Goal: Transaction & Acquisition: Download file/media

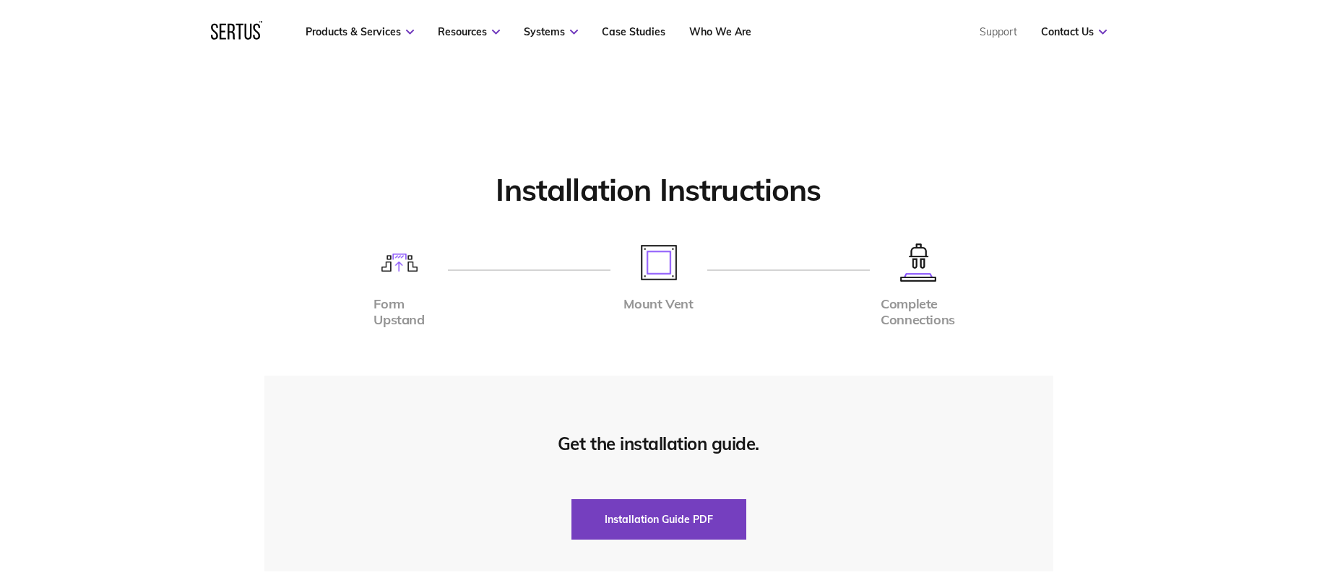
scroll to position [3323, 0]
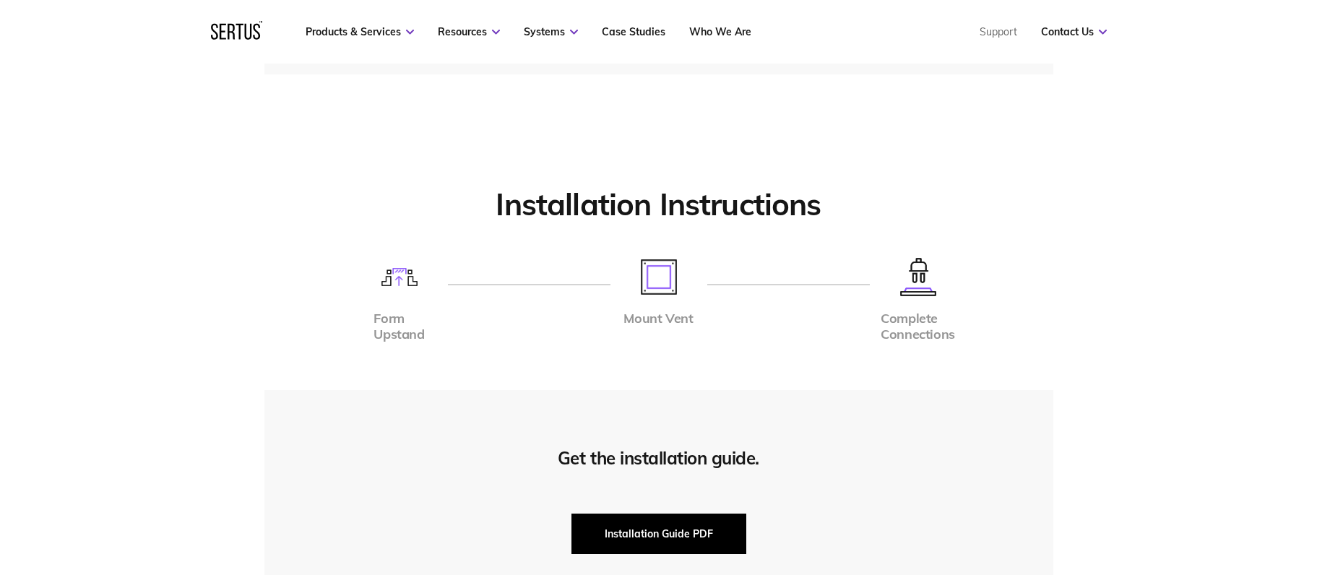
click at [657, 528] on button "Installation Guide PDF" at bounding box center [658, 534] width 175 height 40
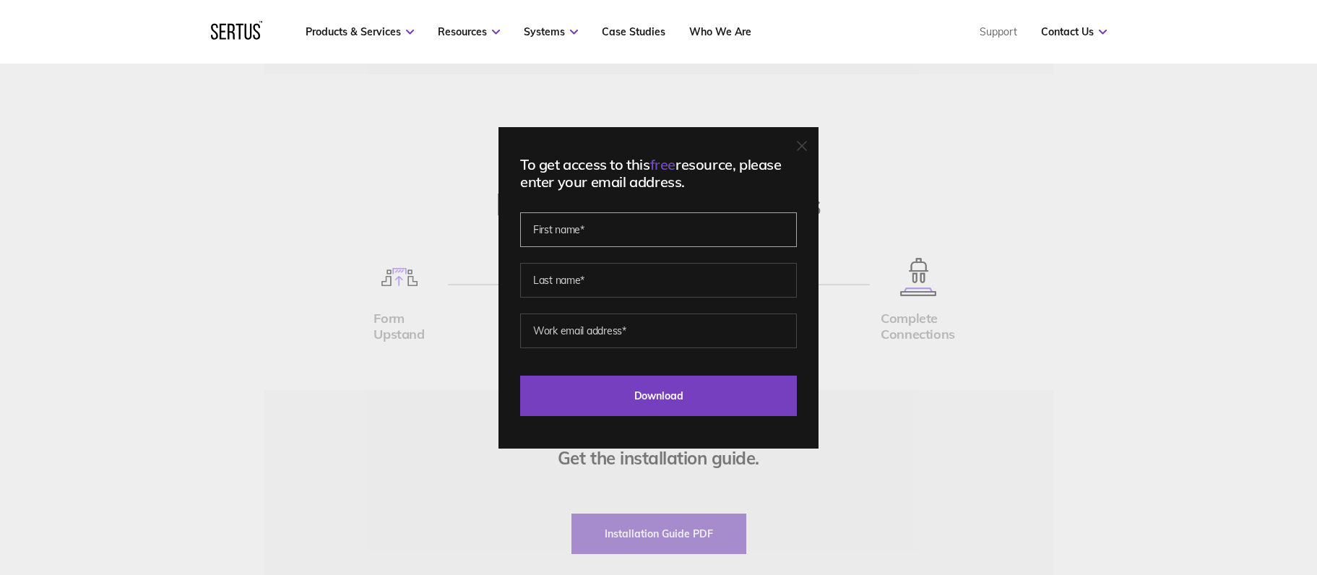
click at [598, 228] on input "text" at bounding box center [658, 229] width 277 height 35
type input "[PERSON_NAME]"
drag, startPoint x: 625, startPoint y: 246, endPoint x: 663, endPoint y: 275, distance: 47.8
click at [663, 275] on input "text" at bounding box center [658, 280] width 277 height 35
type input "[PERSON_NAME]"
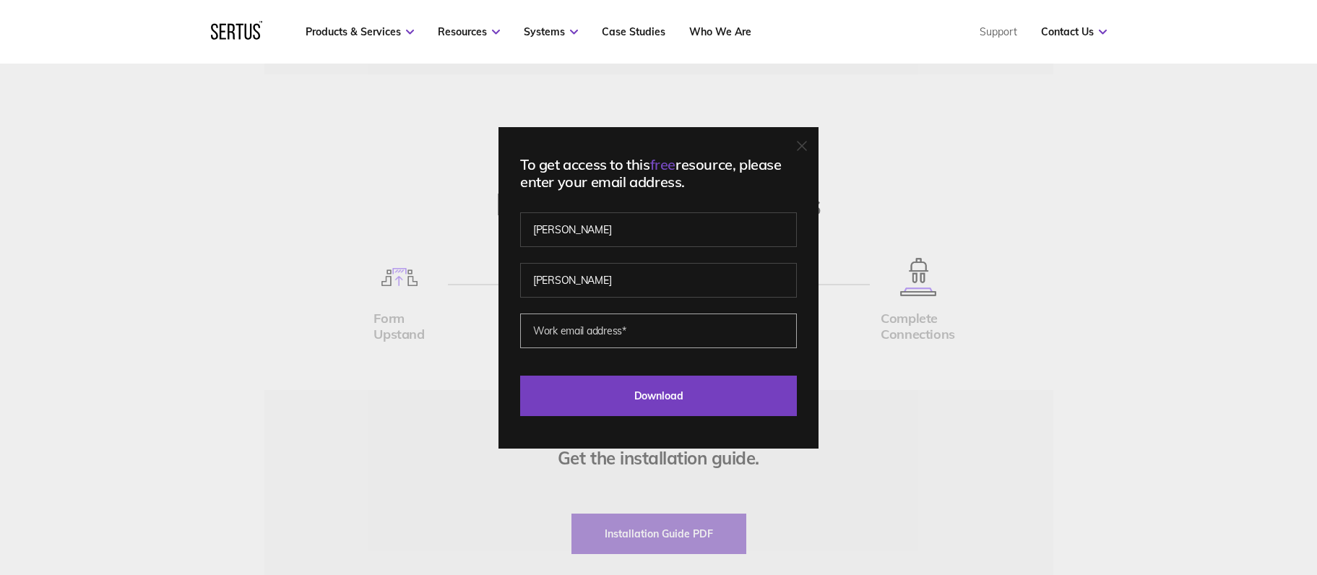
drag, startPoint x: 668, startPoint y: 296, endPoint x: 659, endPoint y: 329, distance: 34.5
click at [659, 329] on input "email" at bounding box center [658, 331] width 277 height 35
type input "[PERSON_NAME][EMAIL_ADDRESS][DOMAIN_NAME]"
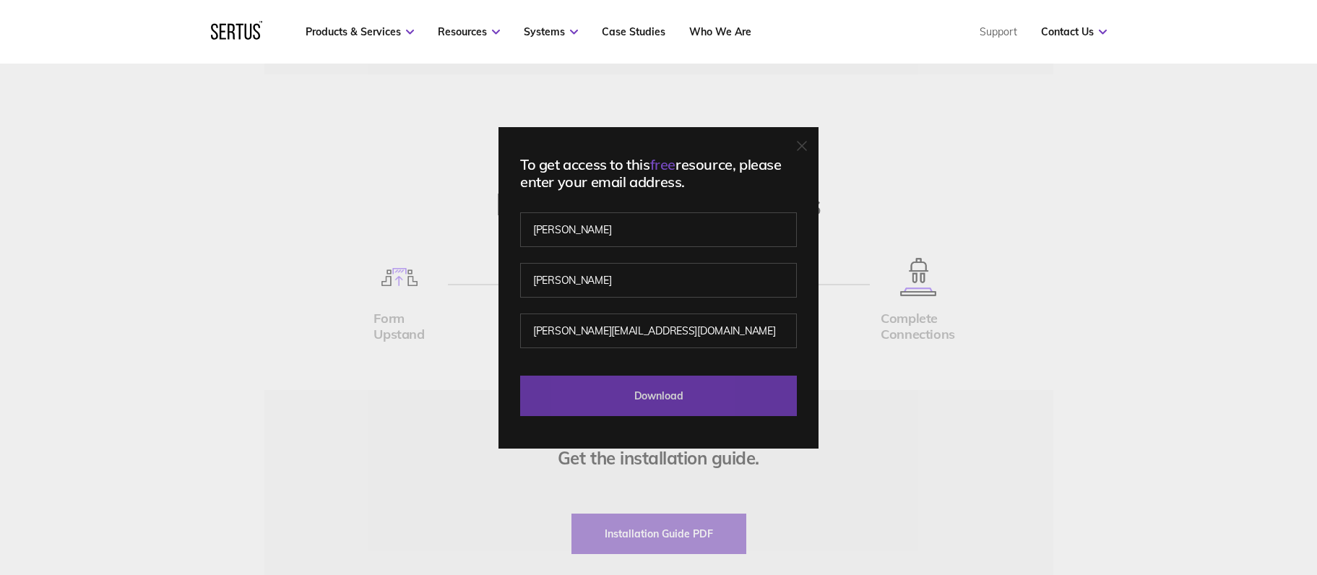
click at [685, 402] on input "Download" at bounding box center [658, 396] width 277 height 40
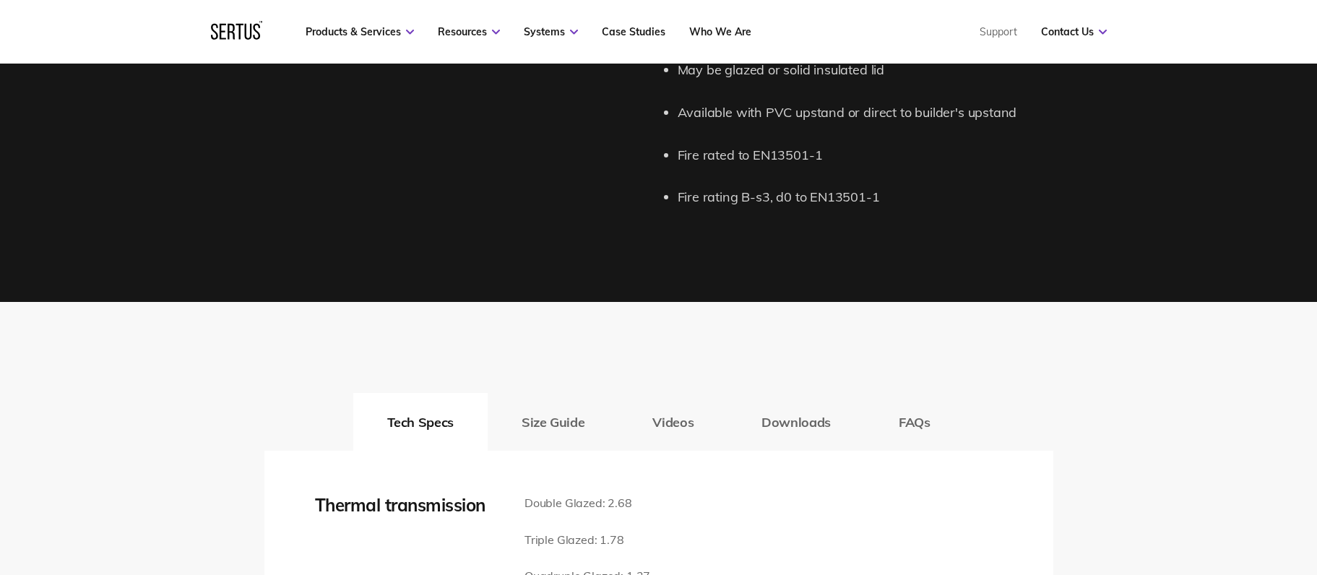
scroll to position [1951, 0]
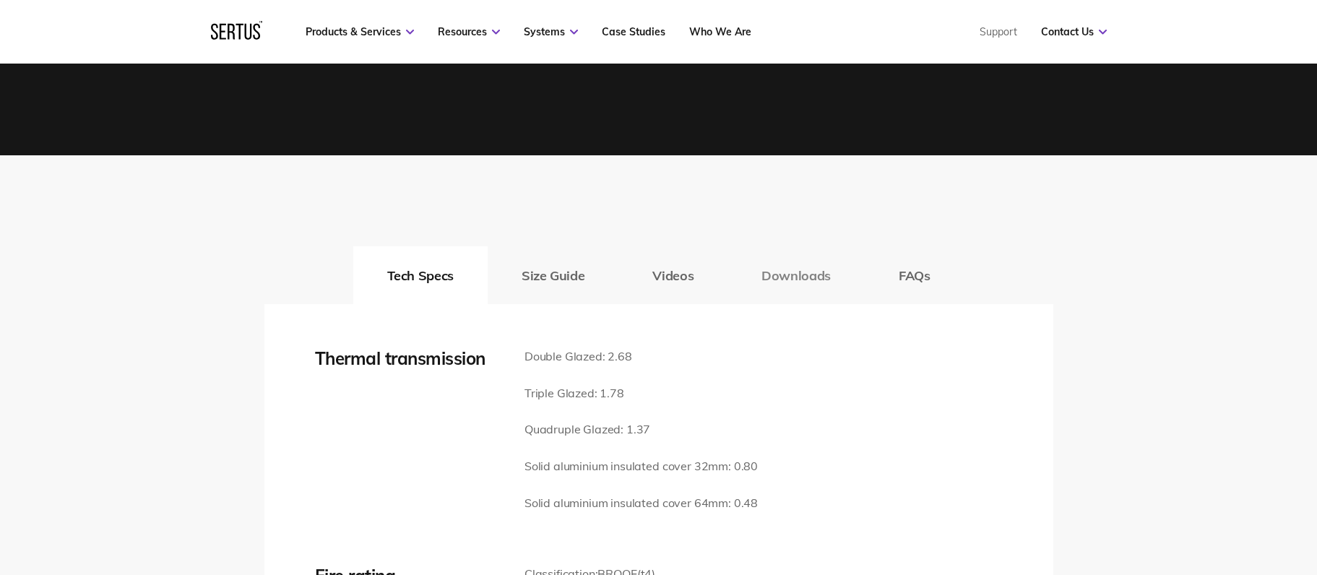
click at [788, 277] on button "Downloads" at bounding box center [796, 275] width 137 height 58
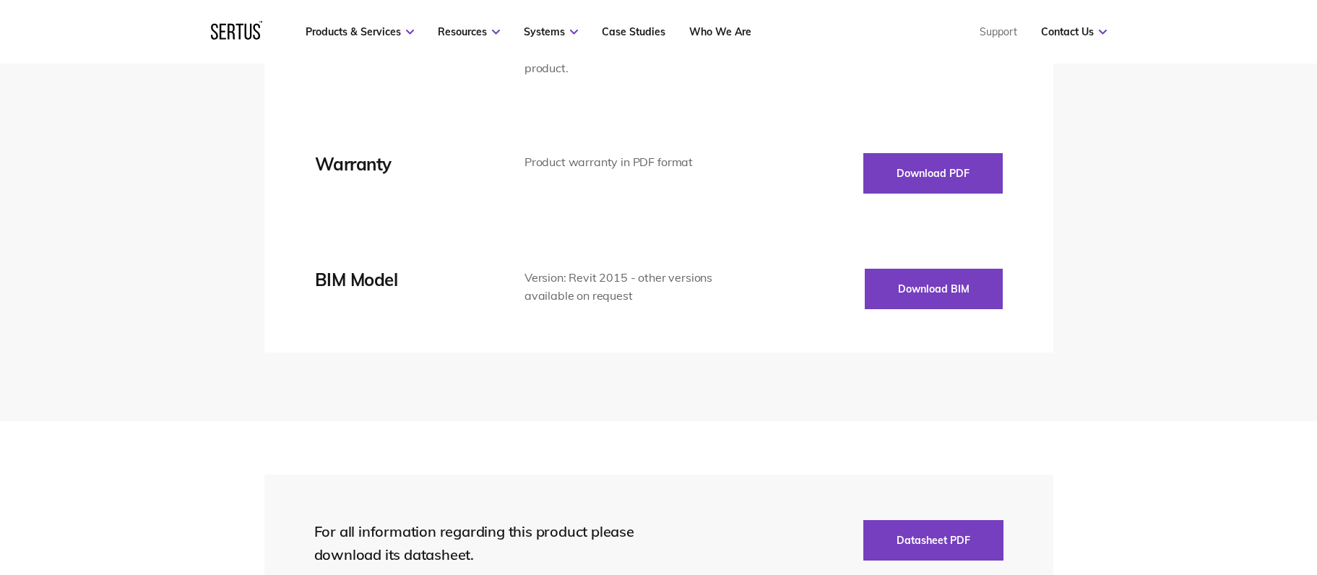
scroll to position [2600, 0]
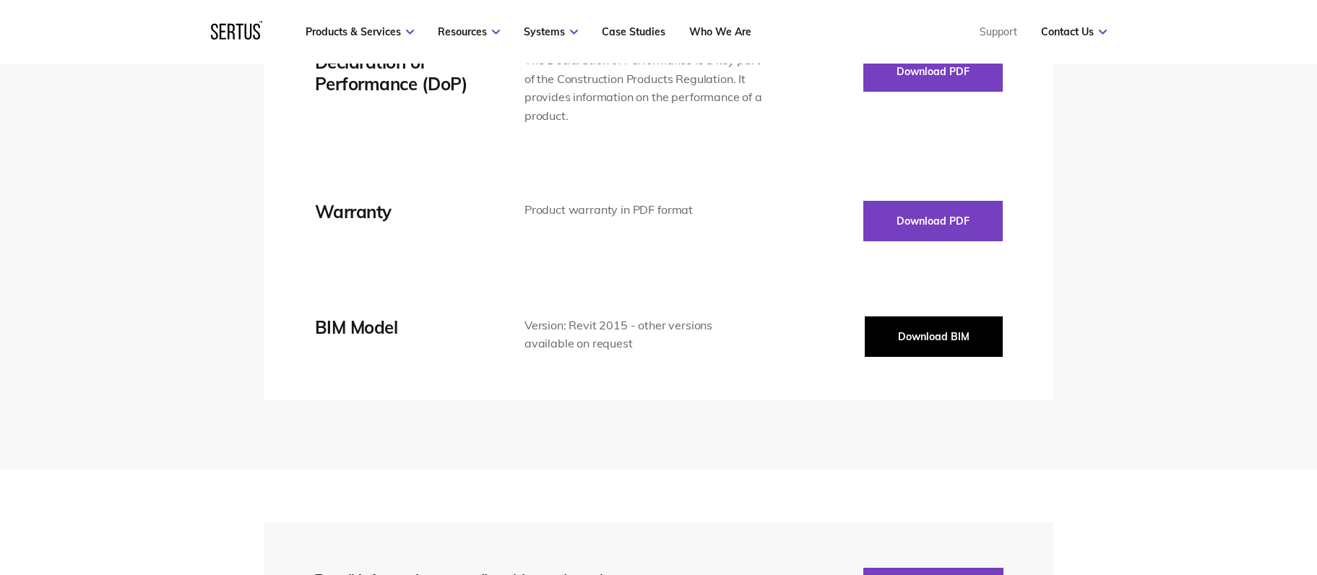
click at [893, 336] on button "Download BIM" at bounding box center [934, 336] width 138 height 40
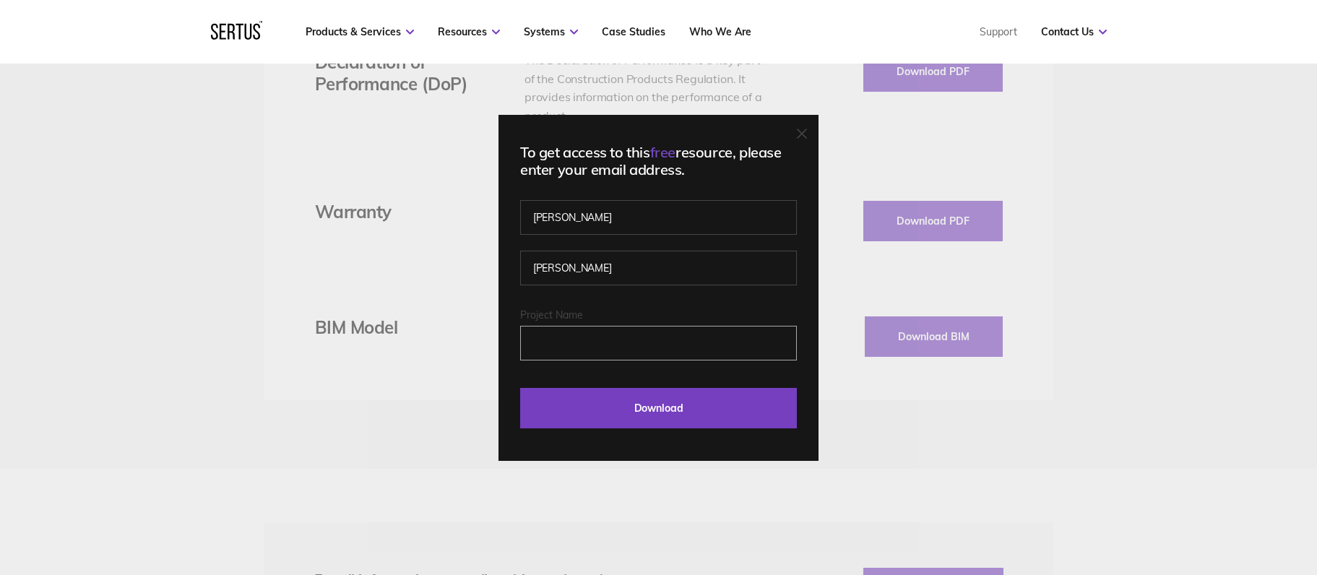
click at [676, 340] on input "Project Name" at bounding box center [658, 343] width 277 height 35
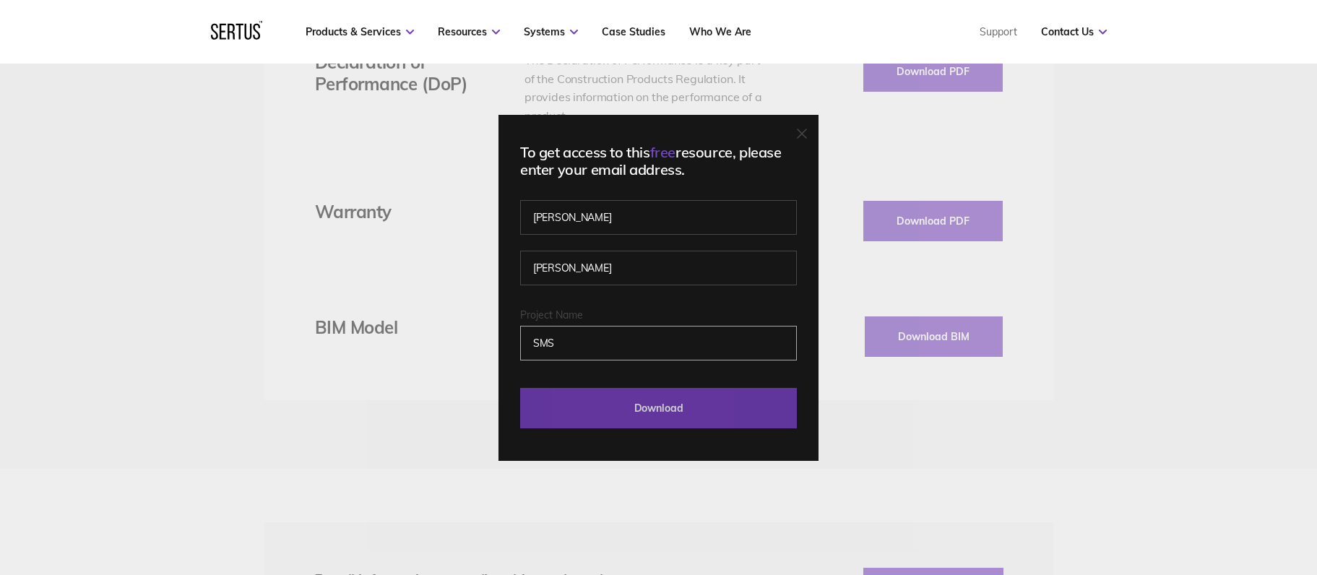
type input "SMS"
click at [624, 400] on input "Download" at bounding box center [658, 408] width 277 height 40
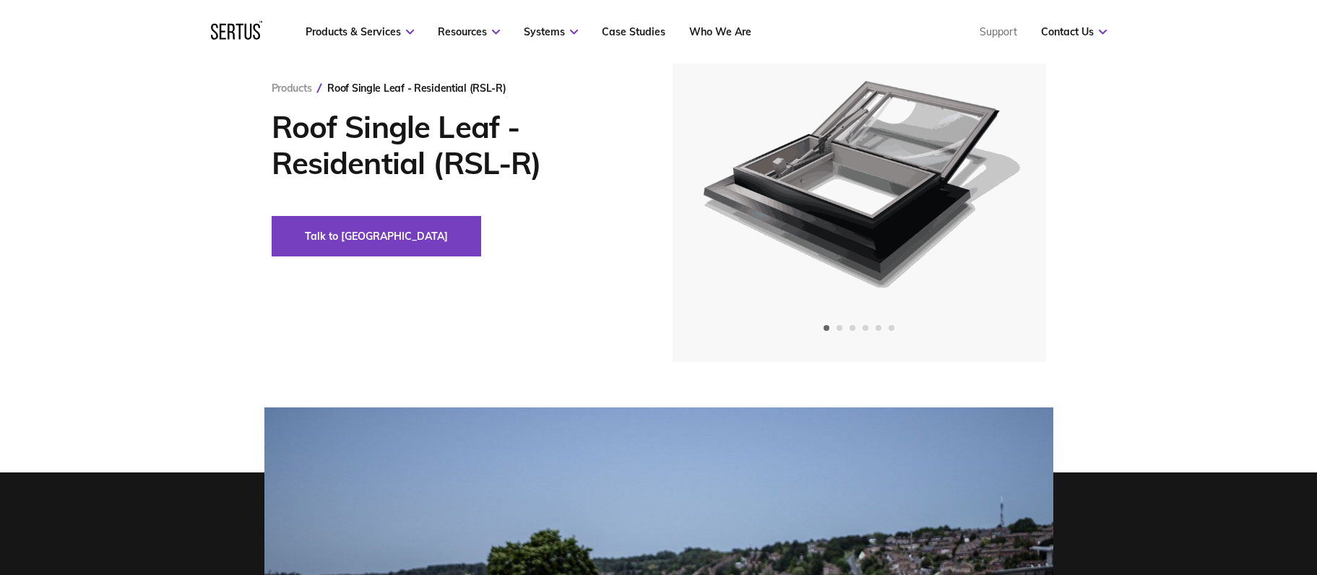
scroll to position [71, 0]
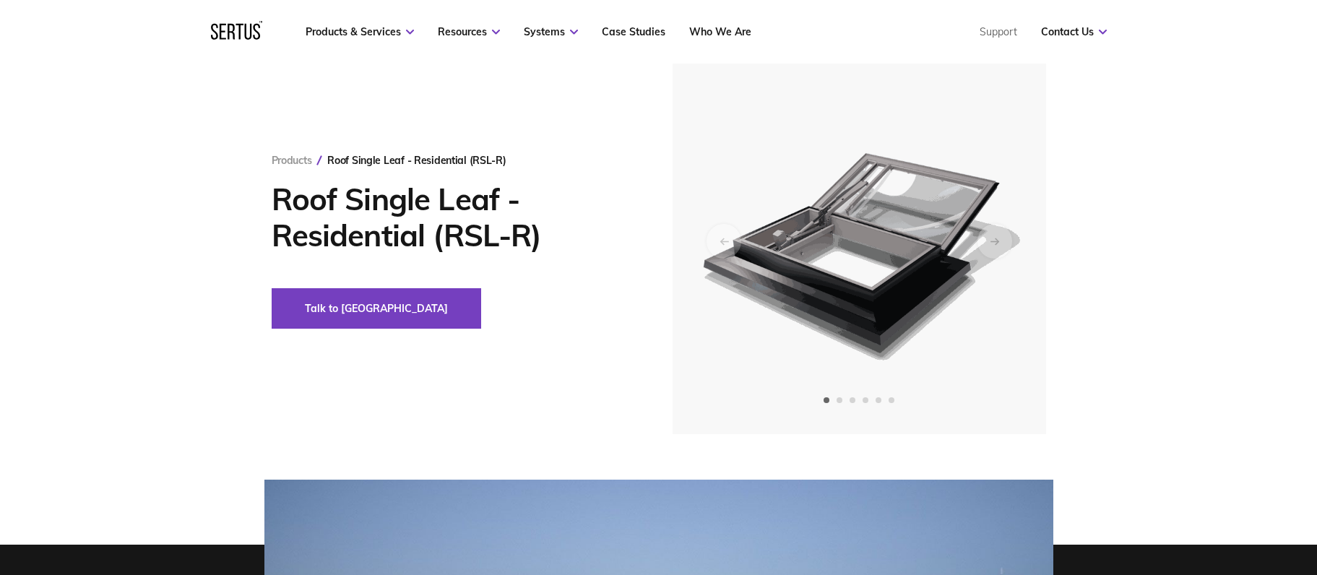
click at [559, 145] on div "Products Roof Single Leaf - Residential (RSL-R) Roof Single Leaf - Residential …" at bounding box center [659, 241] width 847 height 387
